Goal: Task Accomplishment & Management: Manage account settings

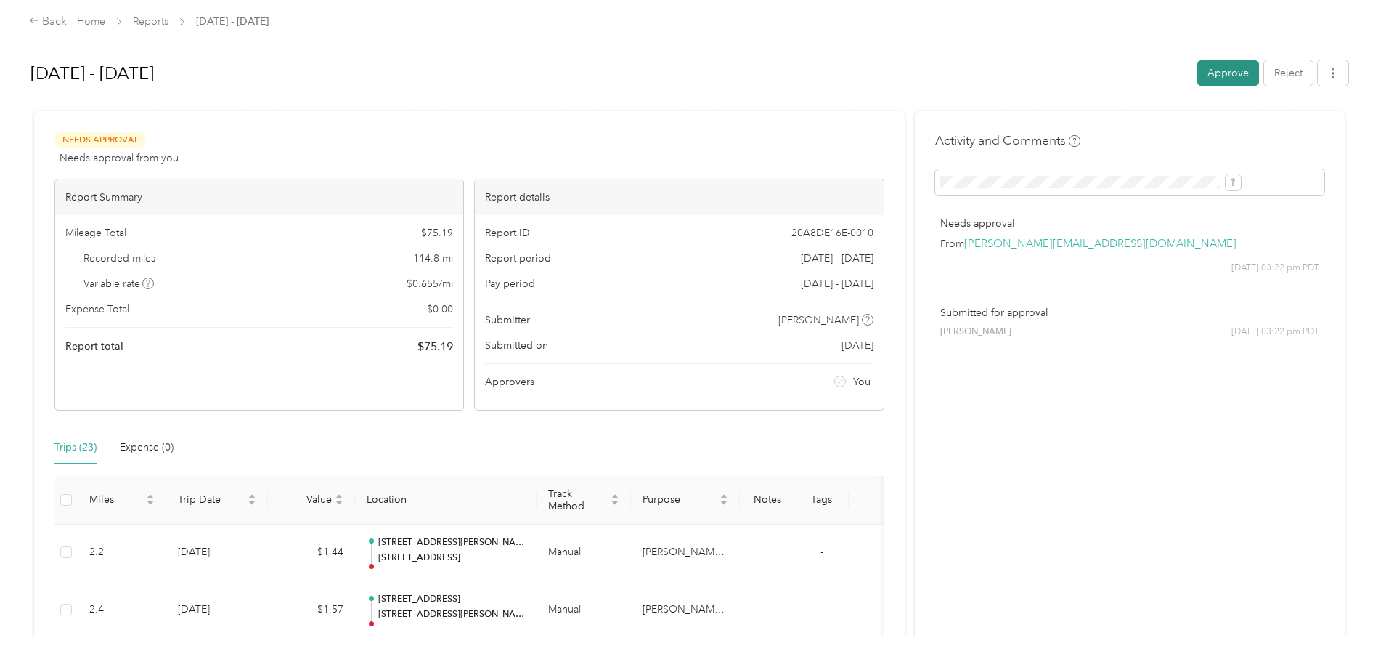
click at [1197, 67] on button "Approve" at bounding box center [1228, 72] width 62 height 25
